Goal: Find specific page/section: Find specific page/section

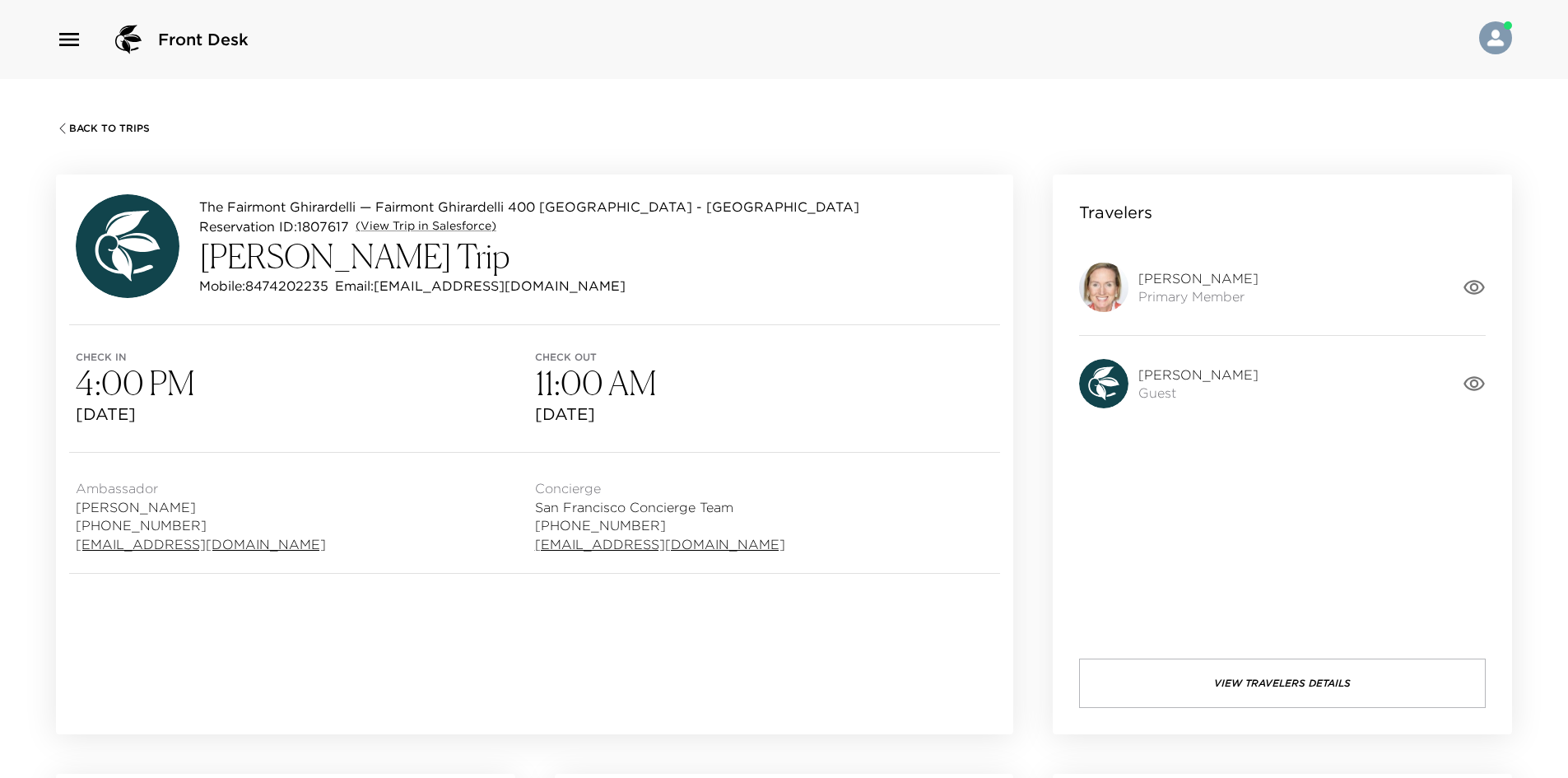
scroll to position [104, 0]
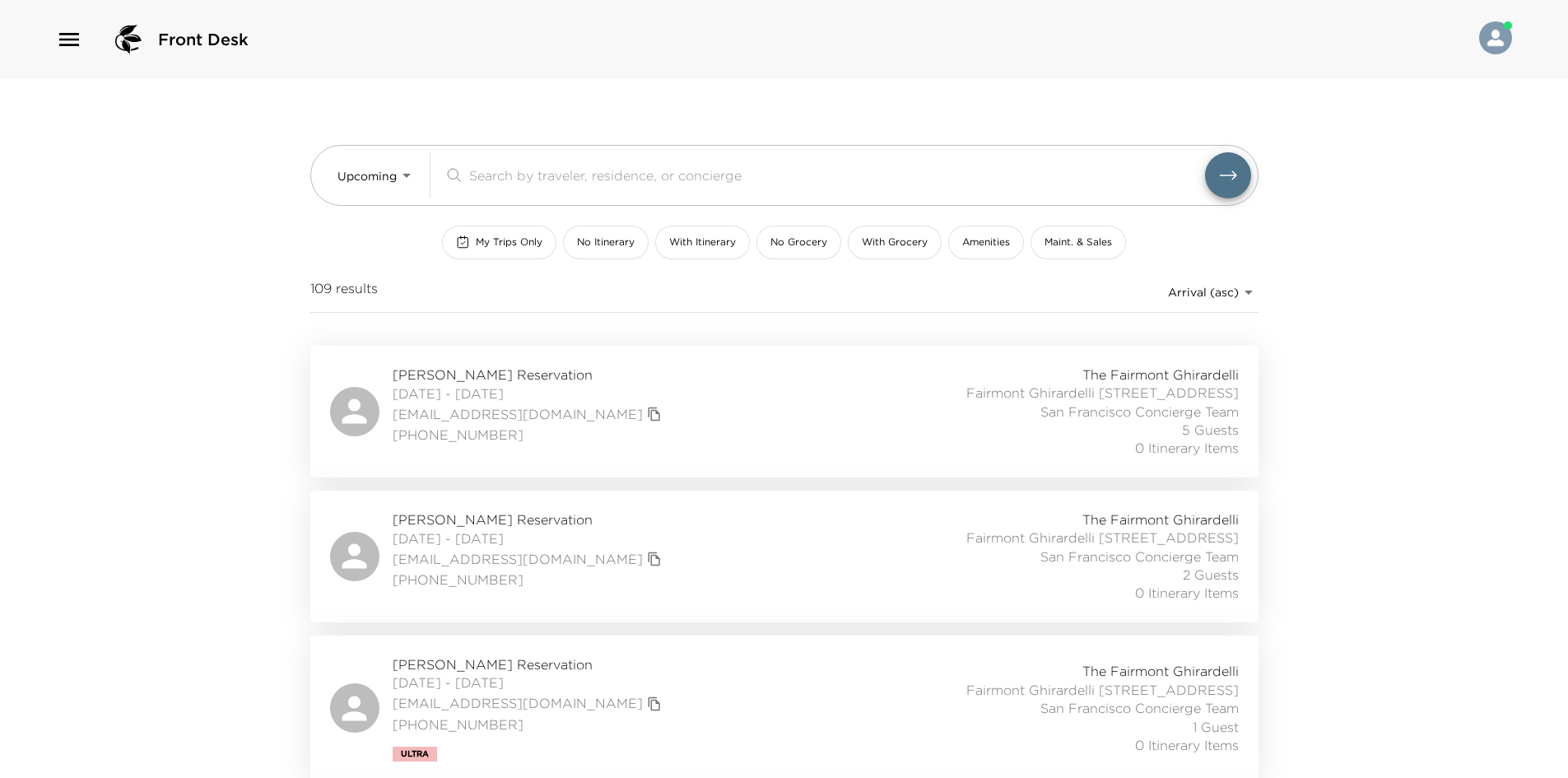
scroll to position [164, 0]
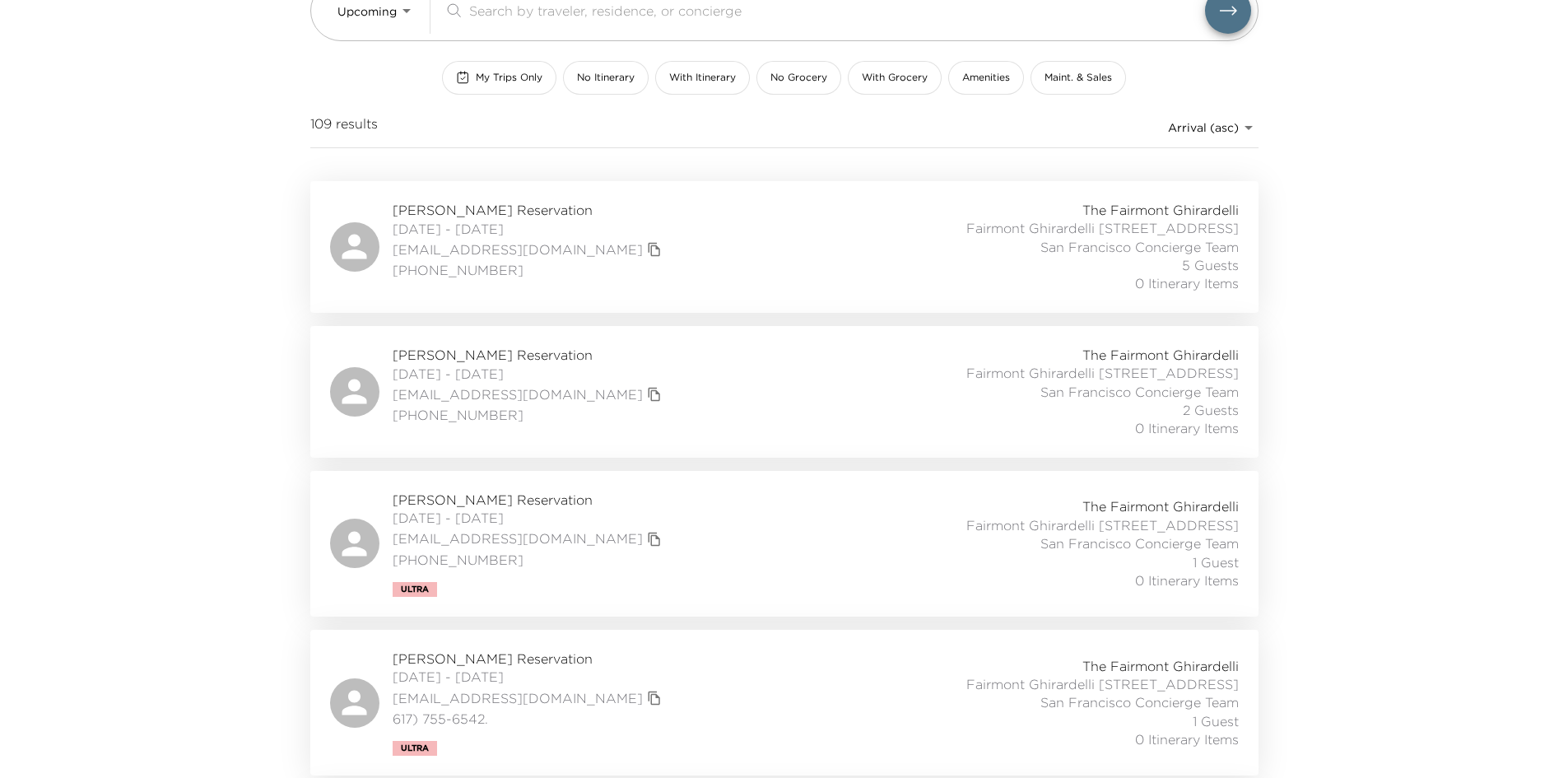
drag, startPoint x: 205, startPoint y: 317, endPoint x: 183, endPoint y: 306, distance: 24.6
click at [183, 306] on div "Front Desk Upcoming Upcoming ​ My Trips Only No Itinerary With Itinerary No Gro…" at bounding box center [784, 225] width 1568 height 778
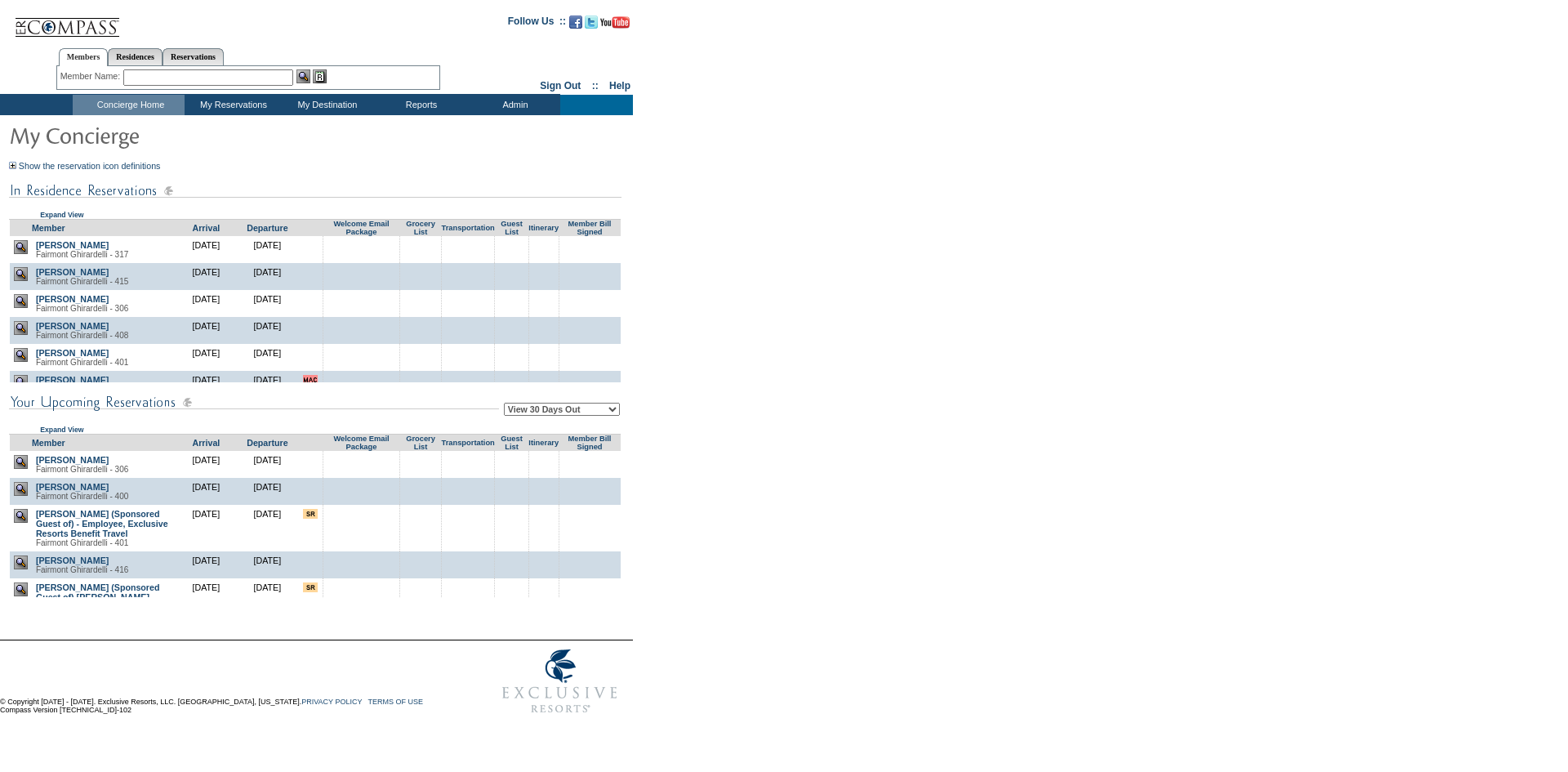
drag, startPoint x: 1116, startPoint y: 240, endPoint x: 1049, endPoint y: 241, distance: 67.0
click at [1049, 241] on form "Follow Us ::" at bounding box center [781, 363] width 1562 height 718
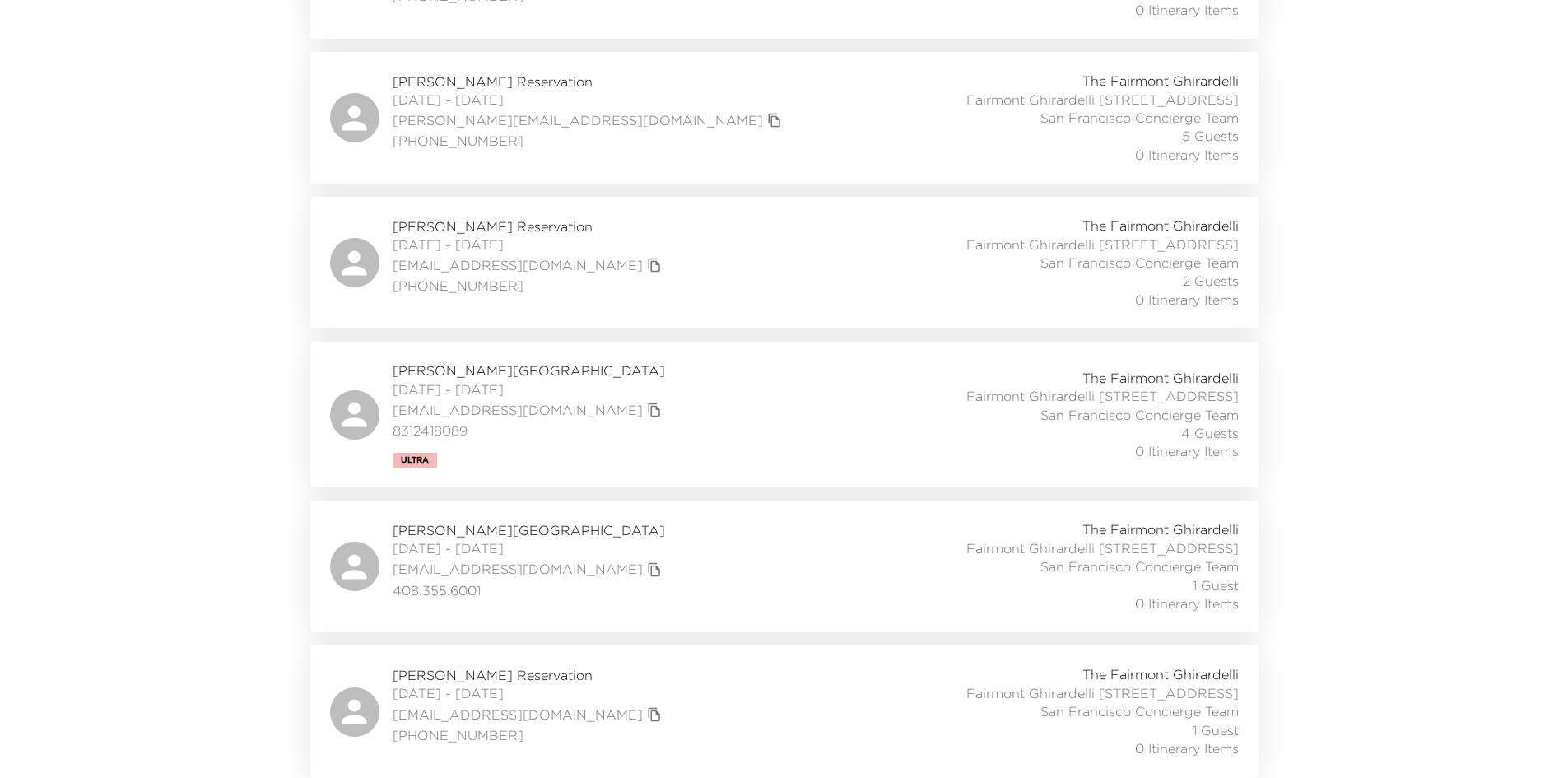
scroll to position [1352, 0]
click at [693, 695] on div "Christy Ryan Reservation 08/31/2025 - 09/01/2025 cmcdryan@gmail.com 303-809-281…" at bounding box center [784, 711] width 909 height 92
